Goal: Find specific page/section: Find specific page/section

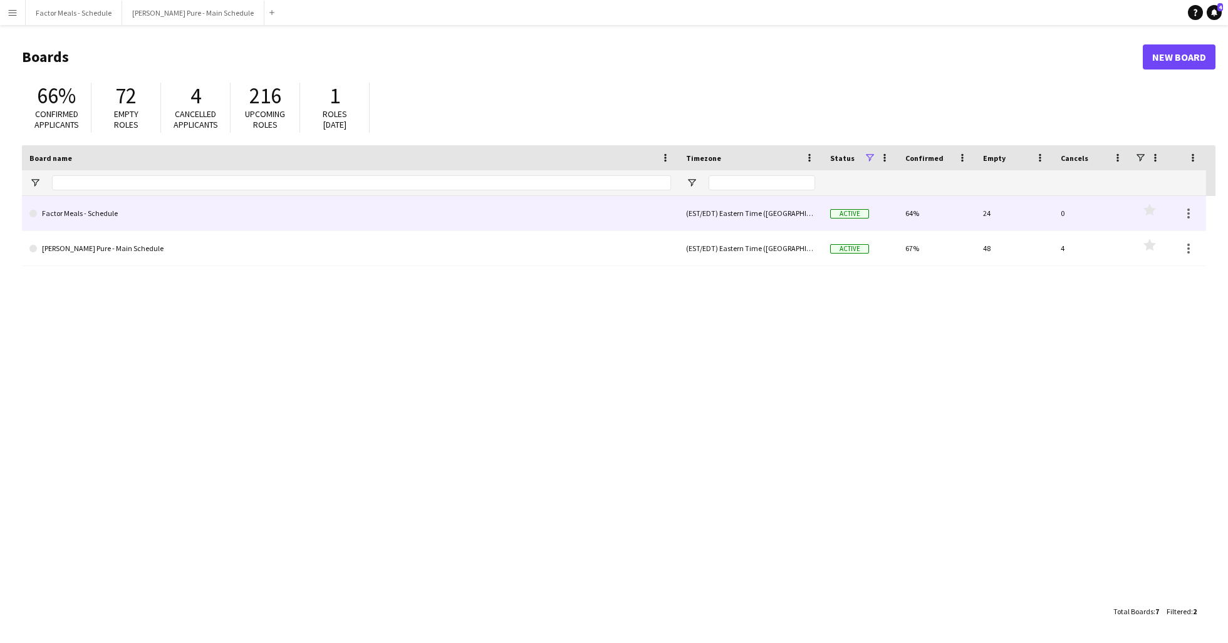
click at [86, 222] on link "Factor Meals - Schedule" at bounding box center [350, 213] width 642 height 35
